Goal: Navigation & Orientation: Find specific page/section

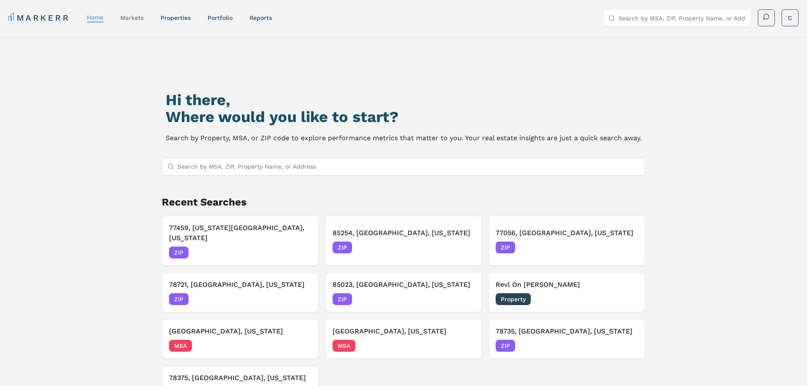
click at [129, 19] on link "markets" at bounding box center [131, 17] width 23 height 7
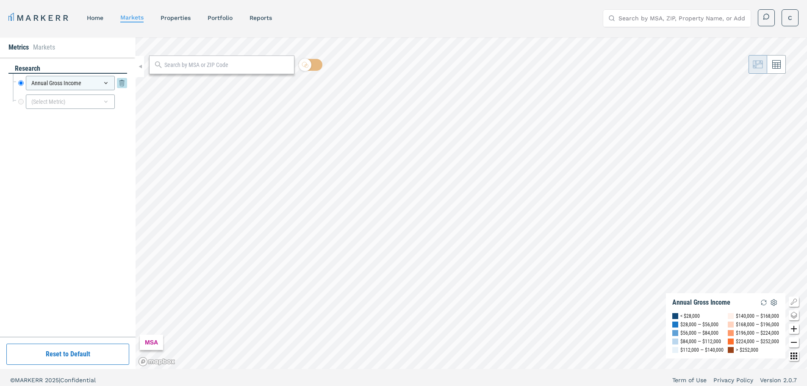
click at [107, 86] on icon at bounding box center [105, 83] width 7 height 7
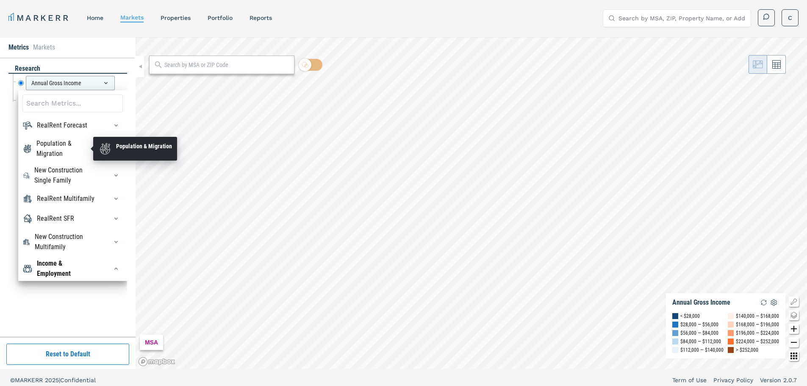
click at [57, 147] on div "Population & Migration" at bounding box center [66, 148] width 61 height 20
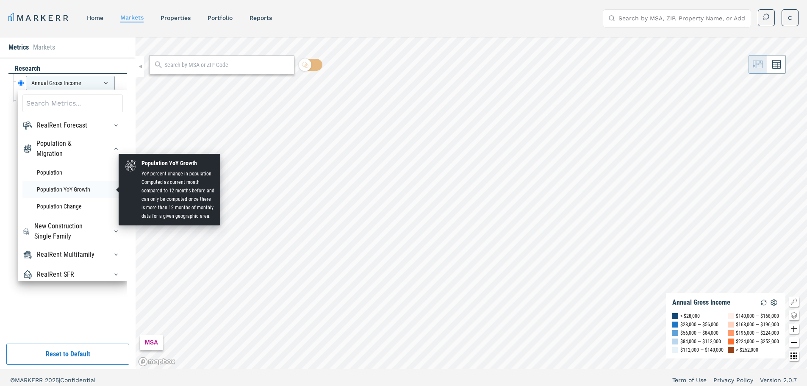
click at [56, 190] on li "Population YoY Growth" at bounding box center [72, 189] width 100 height 17
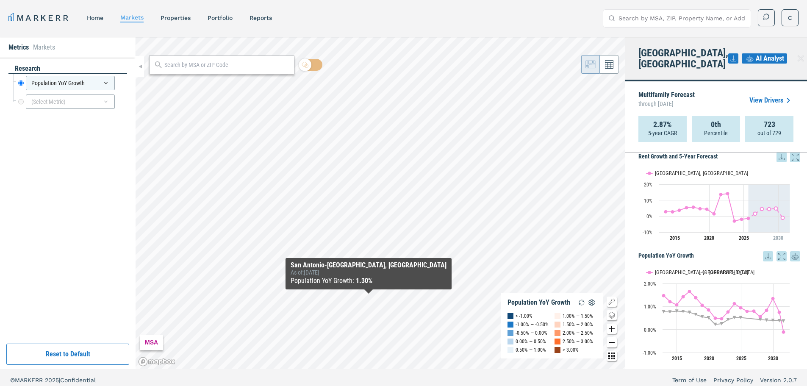
scroll to position [19, 0]
